Goal: Task Accomplishment & Management: Use online tool/utility

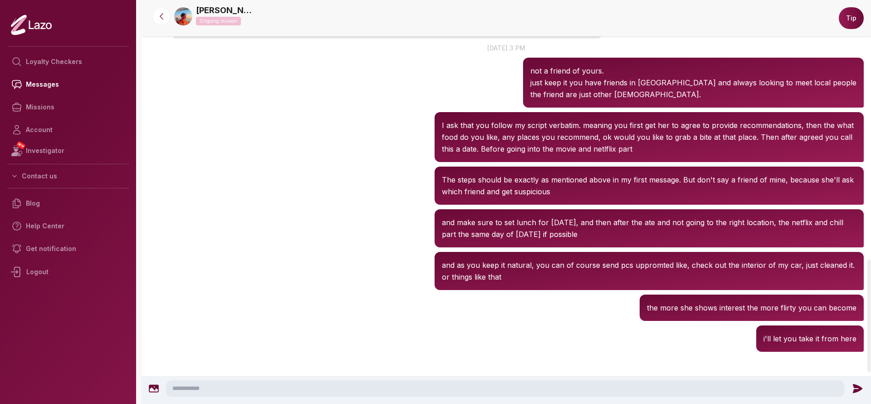
scroll to position [1044, 0]
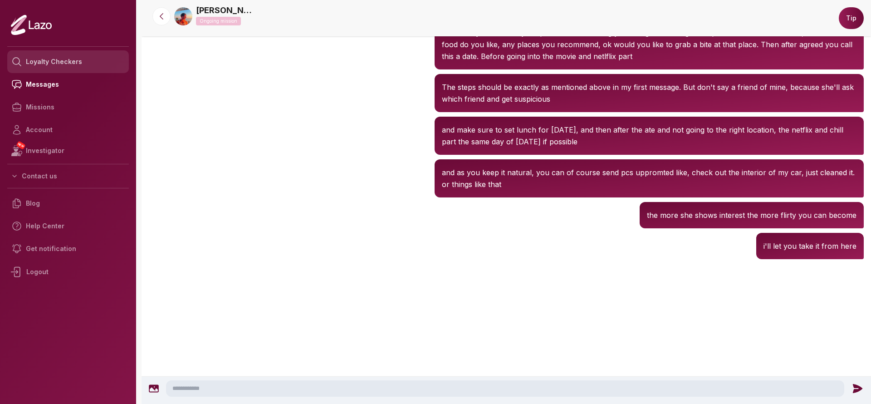
click at [70, 67] on link "Loyalty Checkers" at bounding box center [68, 61] width 122 height 23
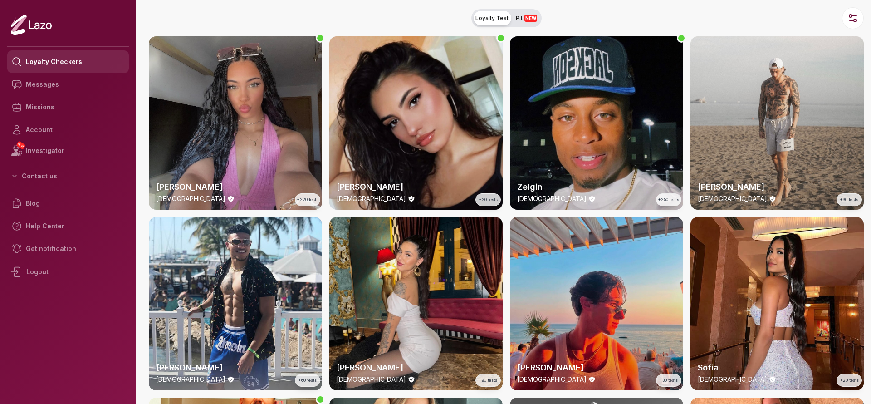
click at [81, 55] on link "Loyalty Checkers" at bounding box center [68, 61] width 122 height 23
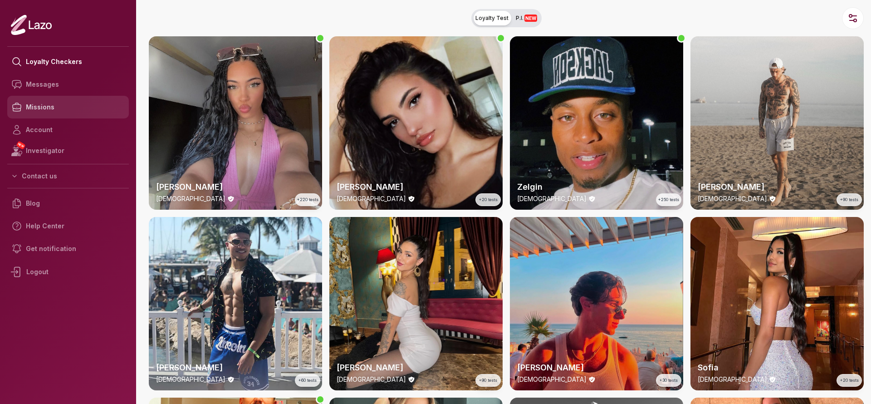
click at [70, 108] on link "Missions" at bounding box center [68, 107] width 122 height 23
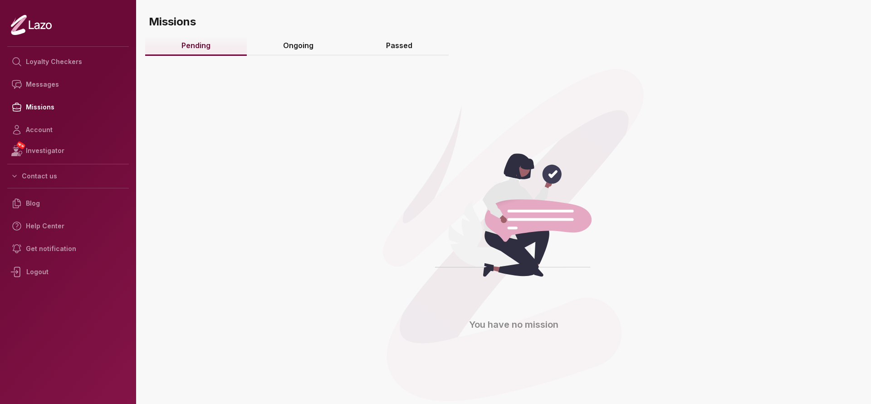
click at [294, 54] on link "Ongoing" at bounding box center [298, 46] width 103 height 20
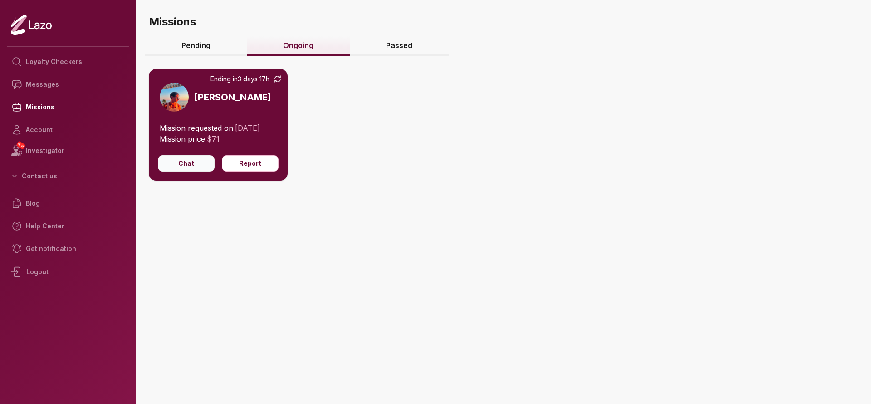
click at [184, 163] on button "Chat" at bounding box center [186, 163] width 57 height 16
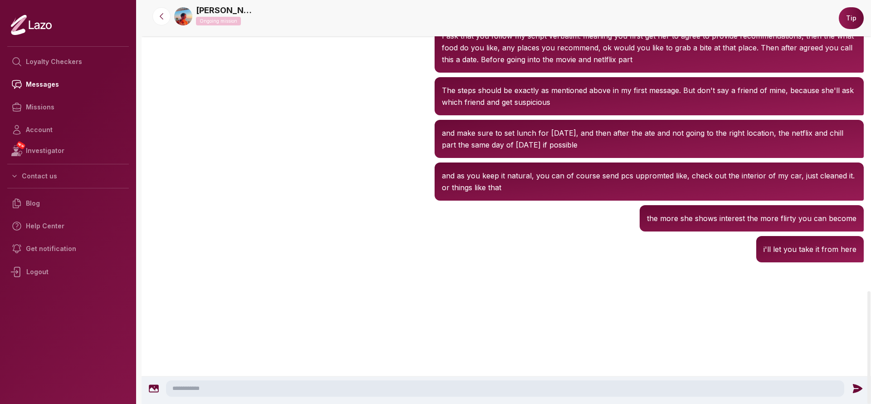
scroll to position [1044, 0]
